Goal: Transaction & Acquisition: Purchase product/service

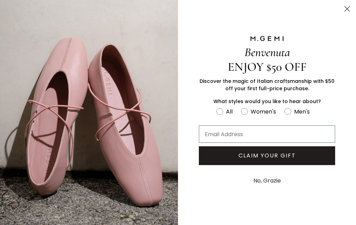
click at [348, 10] on icon "Close dialog" at bounding box center [347, 9] width 5 height 5
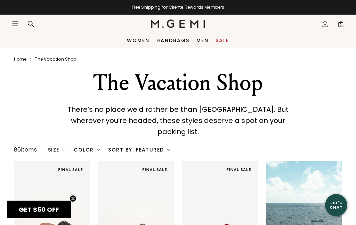
click at [137, 42] on link "Women" at bounding box center [138, 41] width 23 height 6
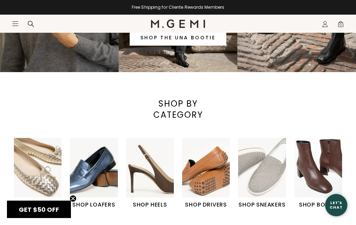
click at [267, 174] on img "5 / 6" at bounding box center [262, 168] width 48 height 60
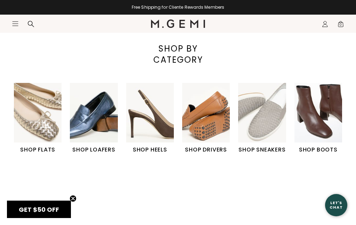
click at [275, 150] on h1 "SHOP SNEAKERS" at bounding box center [262, 149] width 48 height 8
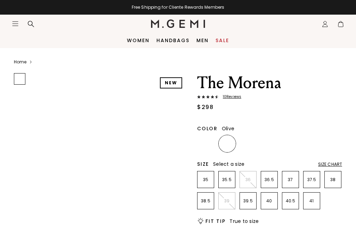
scroll to position [23, 0]
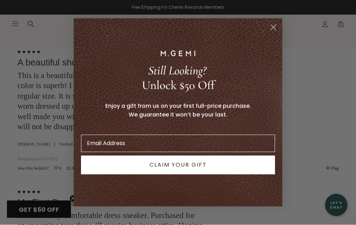
scroll to position [1510, 0]
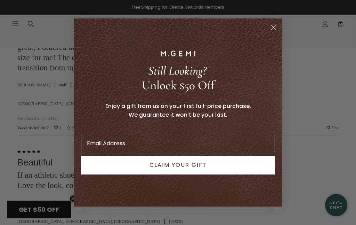
click at [273, 30] on circle "Close dialog" at bounding box center [273, 27] width 11 height 11
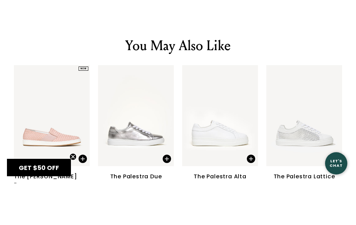
scroll to position [910, 0]
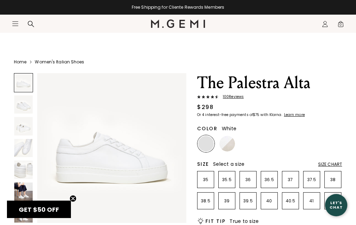
scroll to position [32, 0]
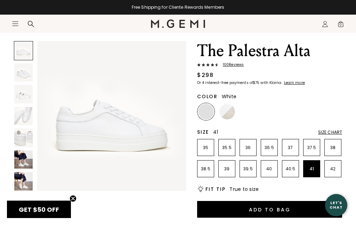
click at [315, 173] on li "41" at bounding box center [311, 168] width 17 height 17
click at [226, 108] on img at bounding box center [227, 112] width 16 height 16
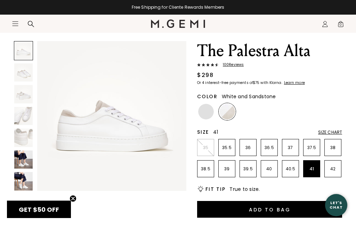
click at [313, 173] on li "41" at bounding box center [311, 168] width 17 height 17
click at [216, 190] on h2 "Fit Tip" at bounding box center [216, 189] width 20 height 6
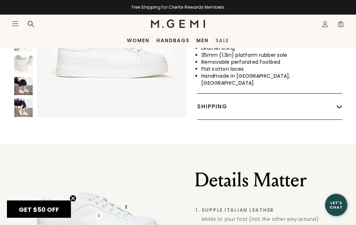
scroll to position [332, 0]
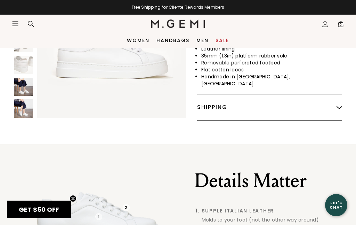
click at [226, 43] on link "Sale" at bounding box center [223, 41] width 14 height 6
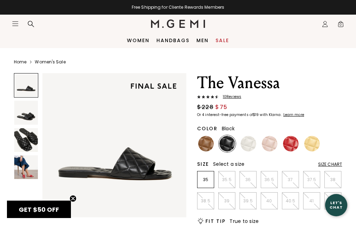
click at [17, 24] on icon "Icons/20x20/hamburger@2x" at bounding box center [15, 23] width 7 height 7
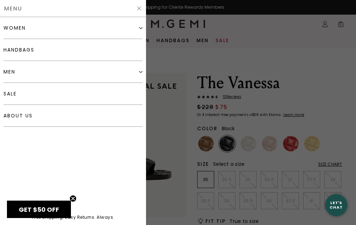
click at [17, 35] on div "women" at bounding box center [72, 28] width 139 height 22
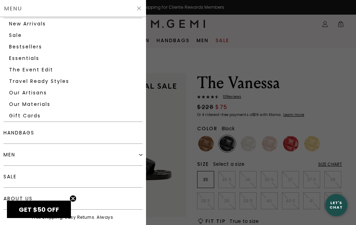
scroll to position [179, 0]
click at [16, 37] on link "Sale" at bounding box center [72, 35] width 139 height 11
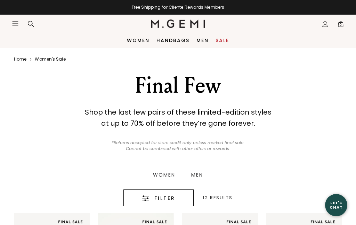
click at [176, 201] on div "Filter" at bounding box center [158, 198] width 49 height 8
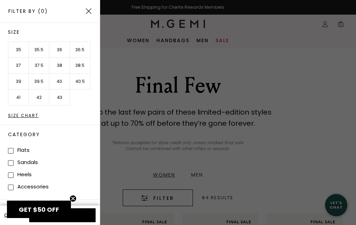
click at [17, 99] on li "41" at bounding box center [18, 97] width 21 height 16
click at [37, 99] on li "42" at bounding box center [39, 97] width 21 height 16
click at [84, 214] on button "Apply (2)" at bounding box center [62, 215] width 66 height 14
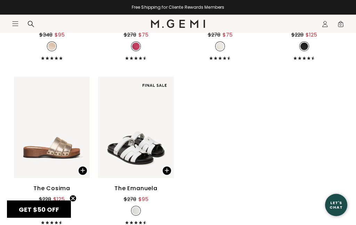
scroll to position [969, 0]
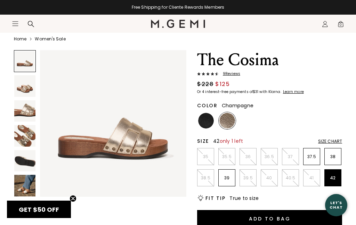
click at [333, 180] on p "42" at bounding box center [333, 178] width 16 height 6
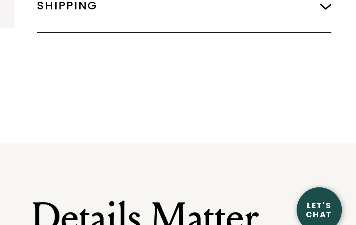
scroll to position [387, 0]
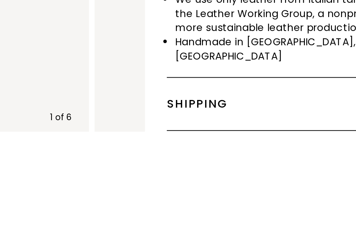
click at [261, 89] on div "Shipping" at bounding box center [333, 102] width 145 height 26
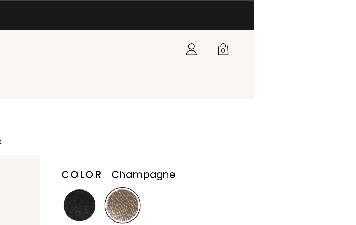
scroll to position [45, 50]
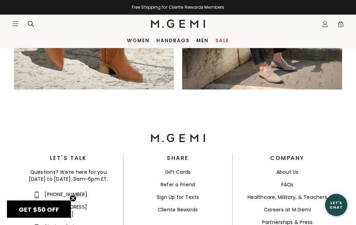
scroll to position [1135, 0]
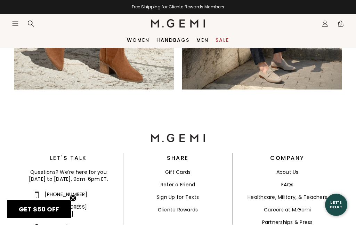
click at [226, 40] on link "Sale" at bounding box center [223, 41] width 14 height 6
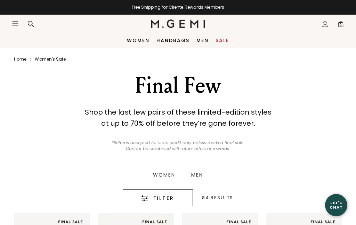
click at [171, 195] on span "Filter" at bounding box center [163, 198] width 21 height 8
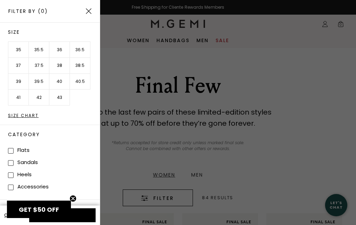
click at [20, 99] on li "41" at bounding box center [18, 97] width 21 height 16
click at [38, 98] on li "42" at bounding box center [39, 97] width 21 height 16
click at [88, 218] on button "Apply (2)" at bounding box center [62, 215] width 66 height 14
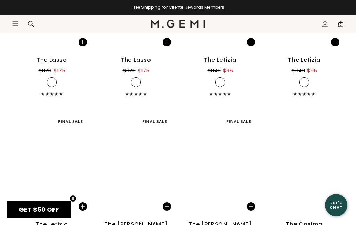
scroll to position [811, 0]
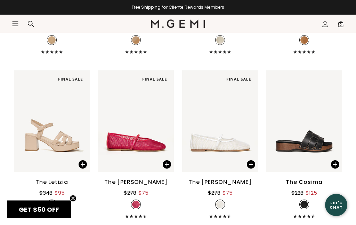
click at [338, 159] on span at bounding box center [331, 162] width 23 height 21
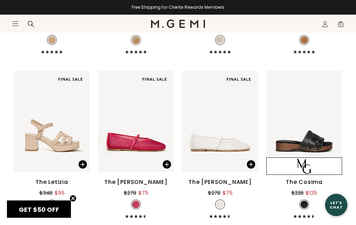
scroll to position [812, 0]
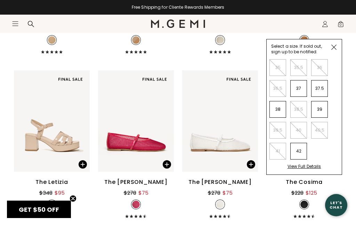
click at [337, 199] on div "The Cosima $228 $125" at bounding box center [304, 198] width 76 height 40
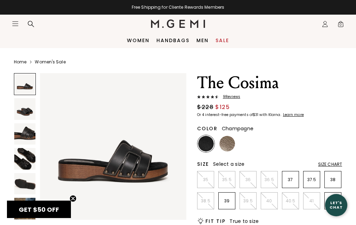
click at [228, 147] on img at bounding box center [227, 144] width 16 height 16
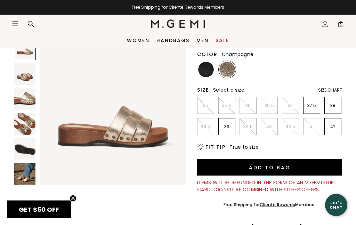
scroll to position [76, 0]
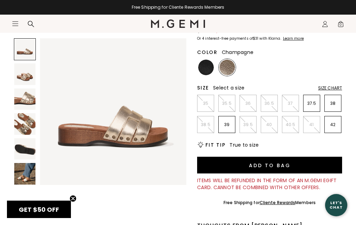
click at [24, 104] on img at bounding box center [24, 98] width 21 height 21
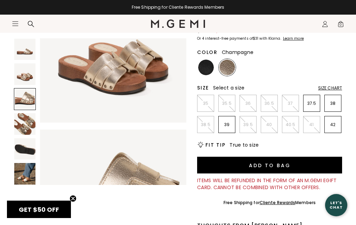
scroll to position [306, 0]
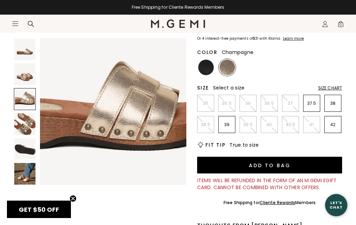
click at [27, 125] on img at bounding box center [24, 123] width 21 height 21
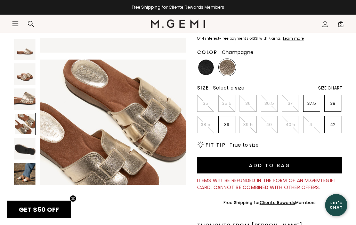
scroll to position [460, 0]
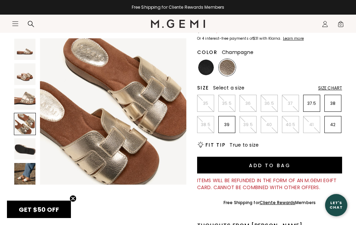
click at [22, 171] on img at bounding box center [24, 173] width 21 height 21
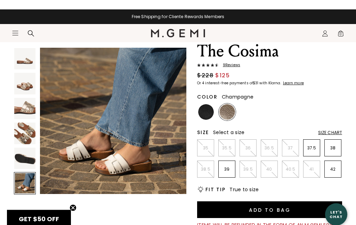
scroll to position [0, 0]
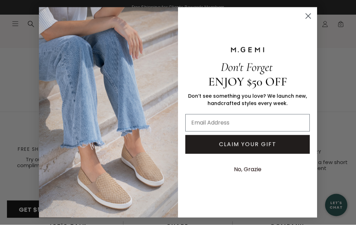
scroll to position [981, 0]
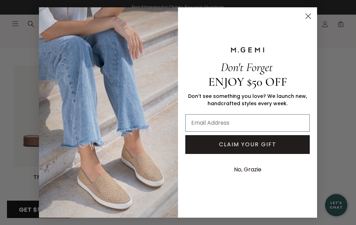
click at [311, 20] on circle "Close dialog" at bounding box center [308, 15] width 11 height 11
